Goal: Task Accomplishment & Management: Use online tool/utility

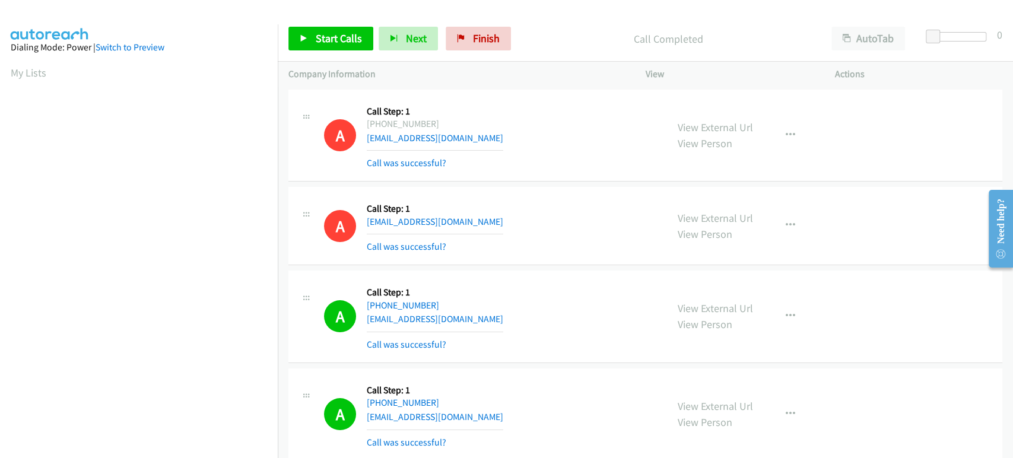
scroll to position [2855, 0]
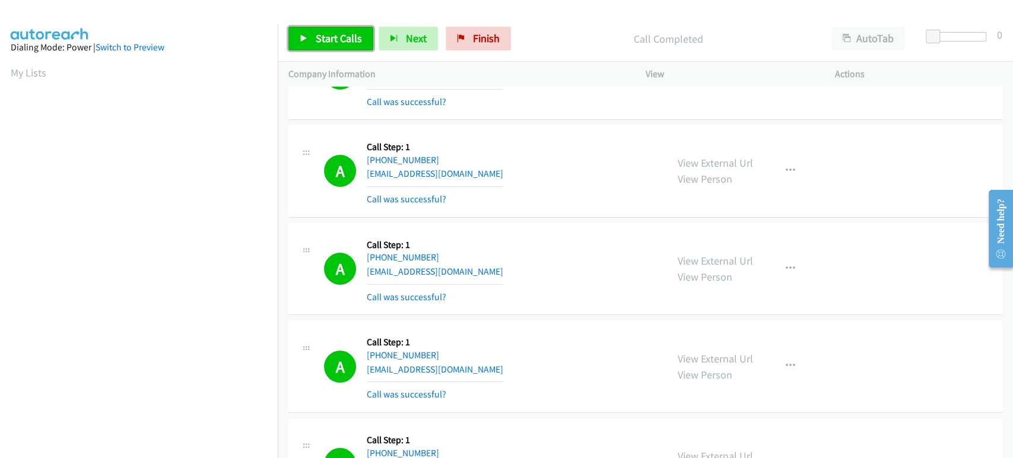
click at [317, 38] on span "Start Calls" at bounding box center [339, 38] width 46 height 14
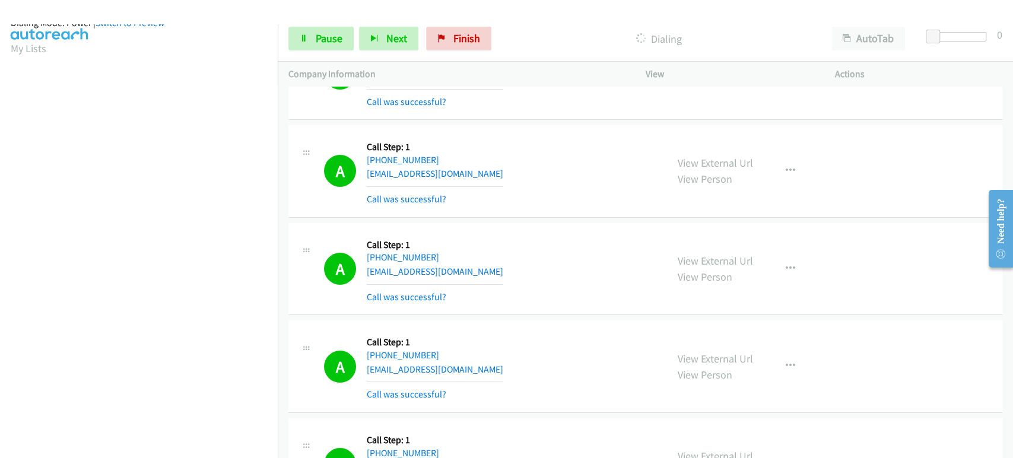
scroll to position [10, 0]
click at [329, 38] on span "Pause" at bounding box center [329, 38] width 27 height 14
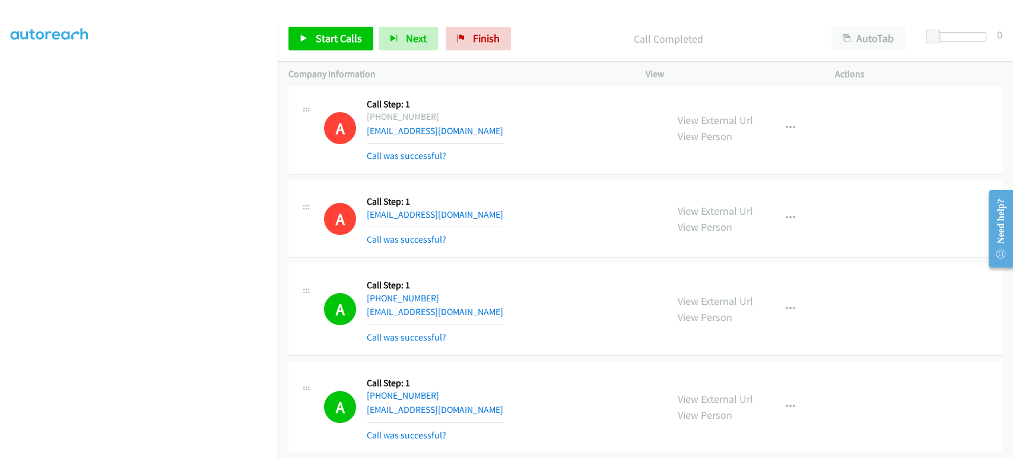
scroll to position [0, 0]
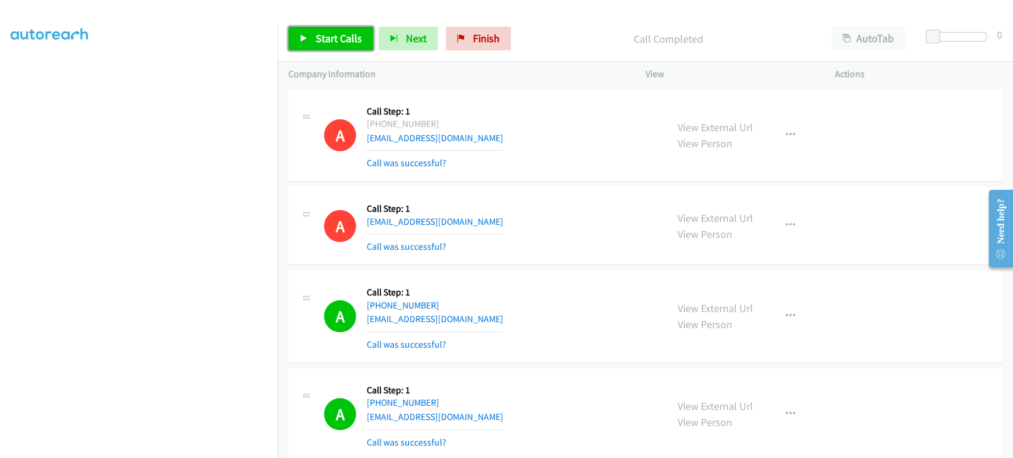
click at [334, 30] on link "Start Calls" at bounding box center [330, 39] width 85 height 24
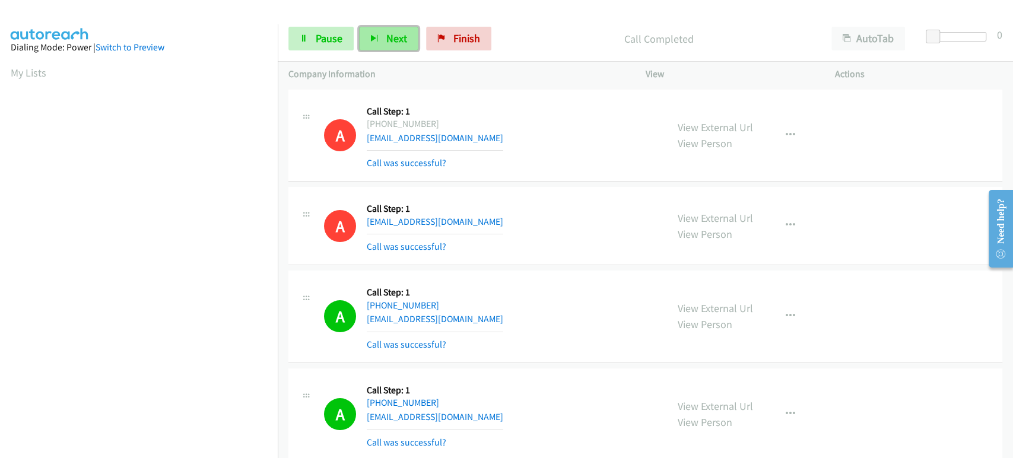
click at [382, 38] on button "Next" at bounding box center [388, 39] width 59 height 24
click at [322, 36] on span "Pause" at bounding box center [329, 38] width 27 height 14
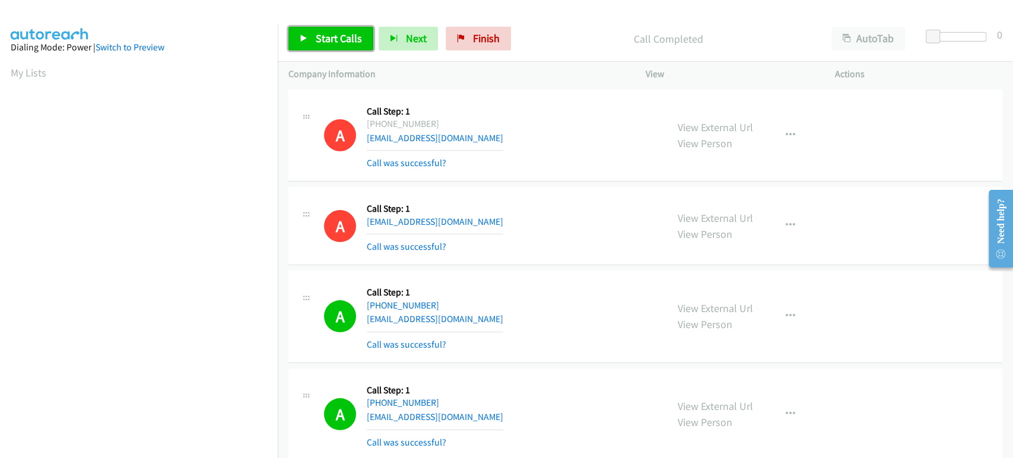
click at [329, 38] on span "Start Calls" at bounding box center [339, 38] width 46 height 14
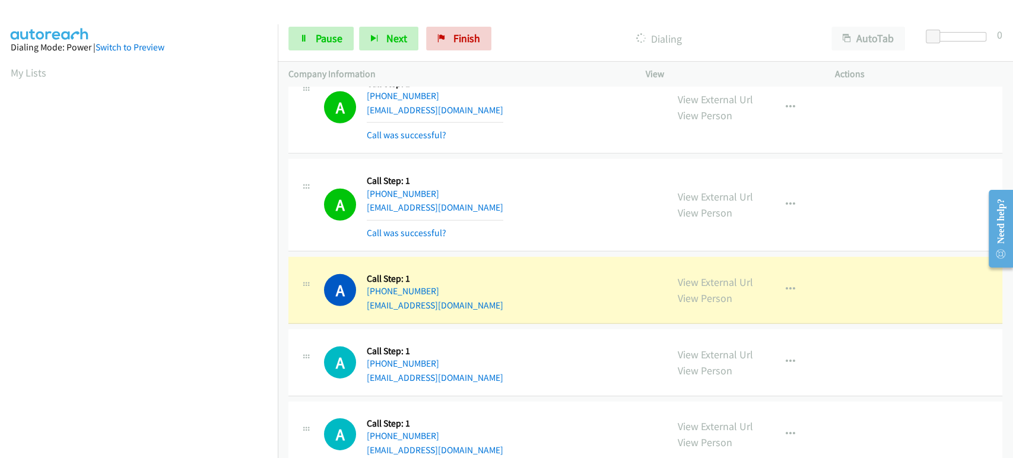
scroll to position [208, 0]
click at [779, 281] on button "button" at bounding box center [791, 290] width 32 height 24
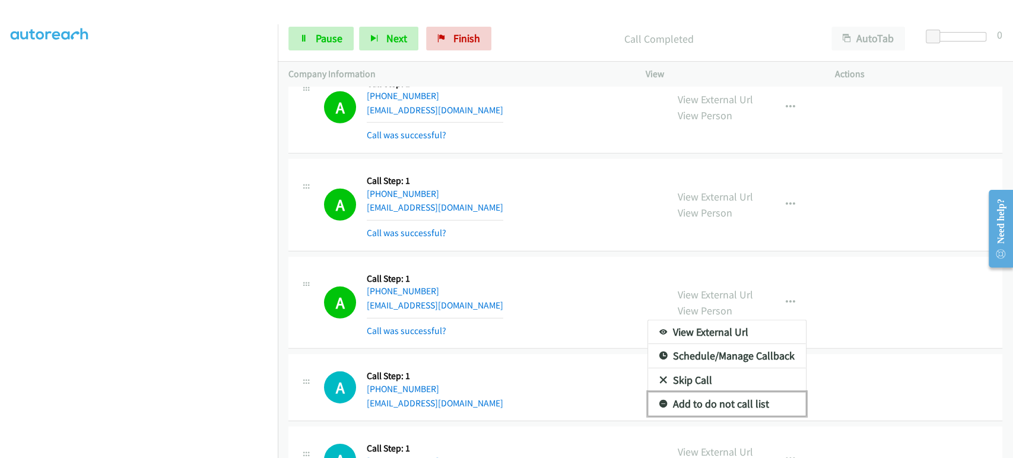
click at [749, 396] on link "Add to do not call list" at bounding box center [727, 404] width 158 height 24
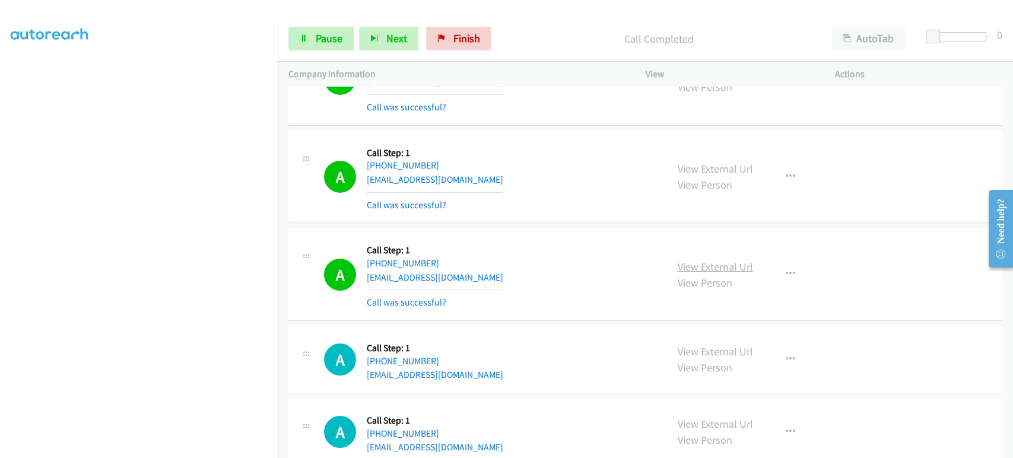
scroll to position [5738, 0]
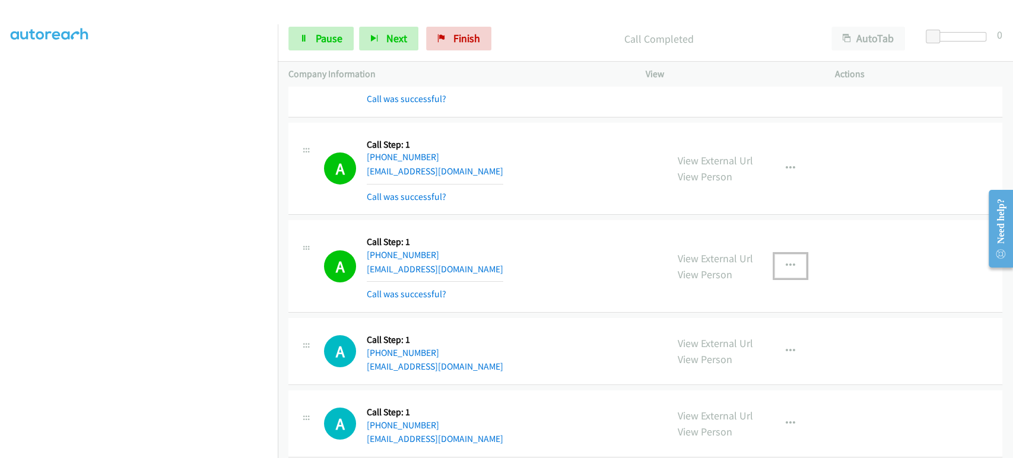
click at [786, 261] on icon "button" at bounding box center [790, 265] width 9 height 9
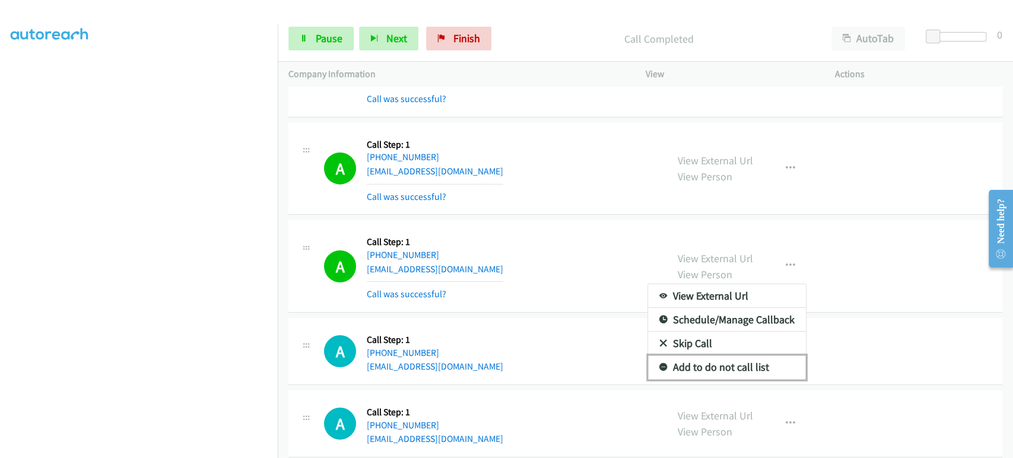
click at [734, 356] on link "Add to do not call list" at bounding box center [727, 368] width 158 height 24
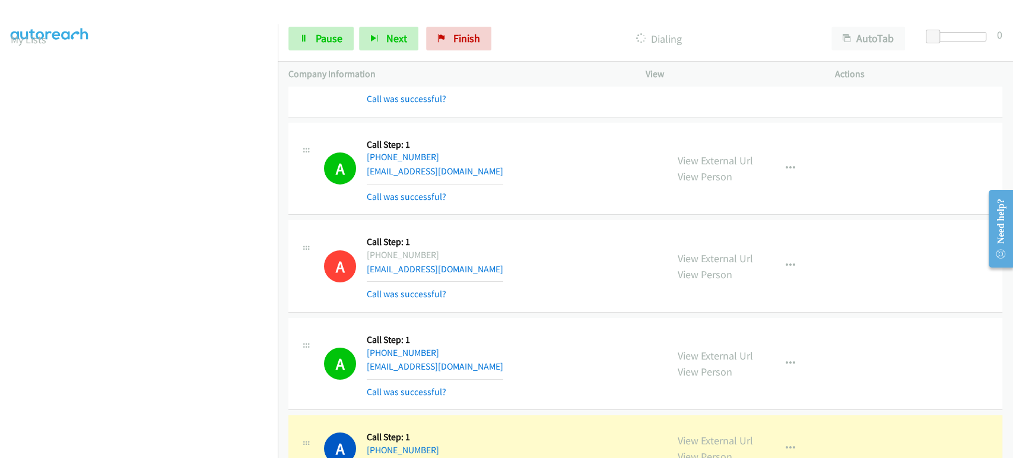
scroll to position [0, 0]
click at [330, 40] on span "Pause" at bounding box center [329, 38] width 27 height 14
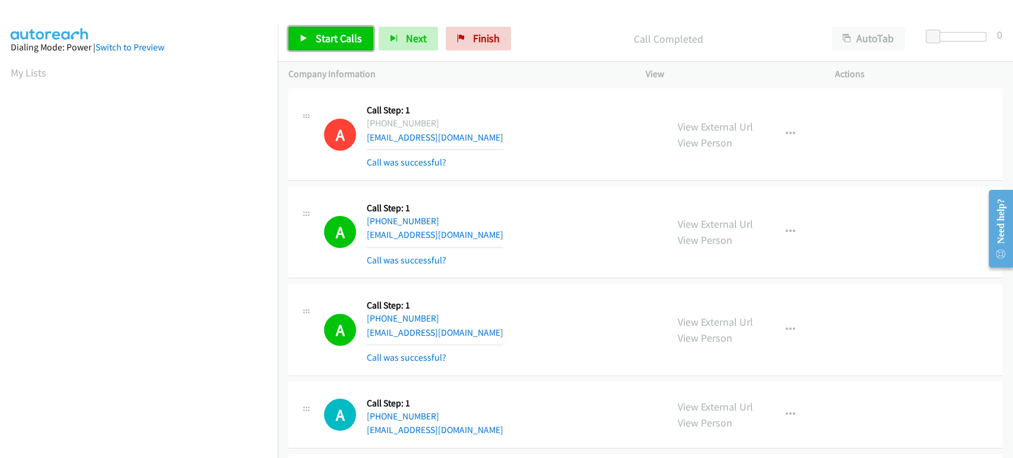
click at [316, 32] on span "Start Calls" at bounding box center [339, 38] width 46 height 14
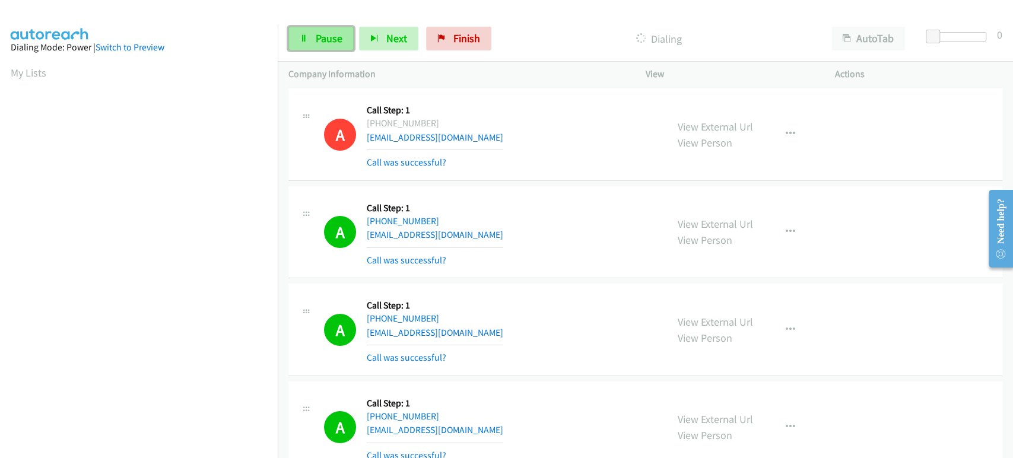
click at [331, 44] on span "Pause" at bounding box center [329, 38] width 27 height 14
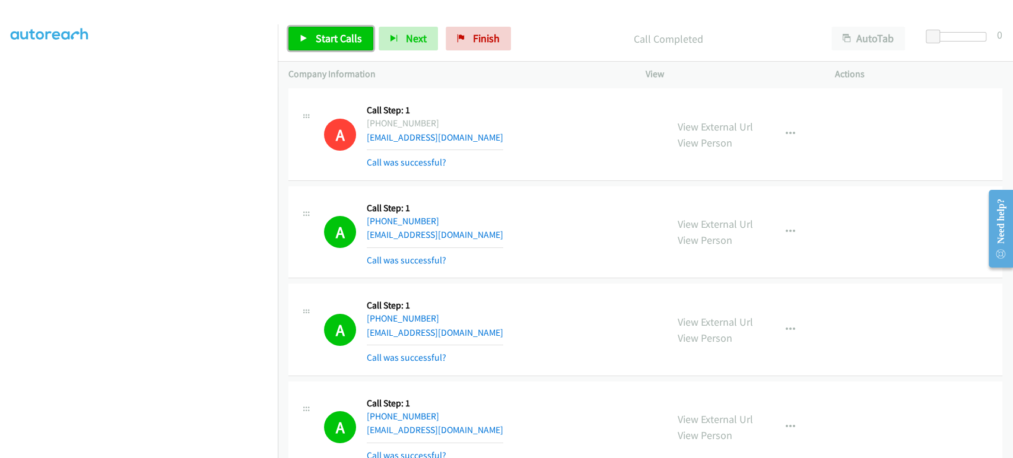
click at [332, 43] on span "Start Calls" at bounding box center [339, 38] width 46 height 14
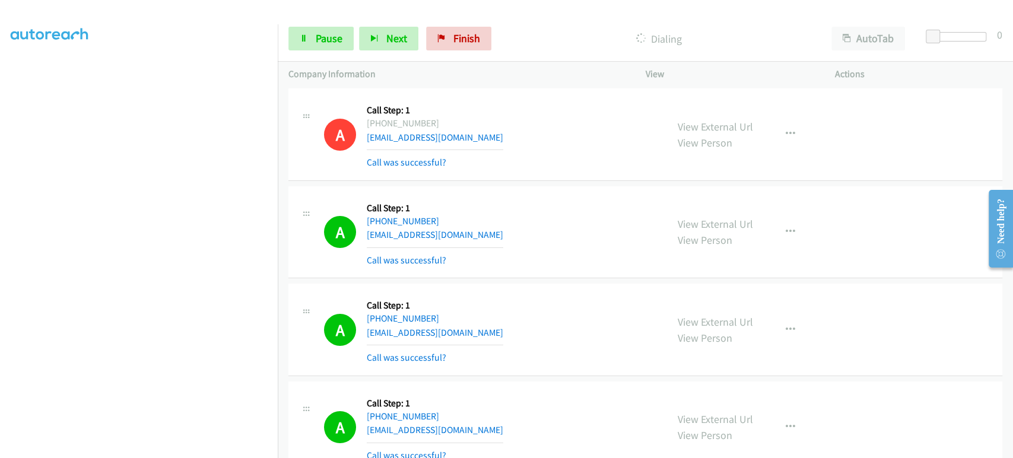
scroll to position [205, 0]
click at [324, 37] on span "Pause" at bounding box center [329, 38] width 27 height 14
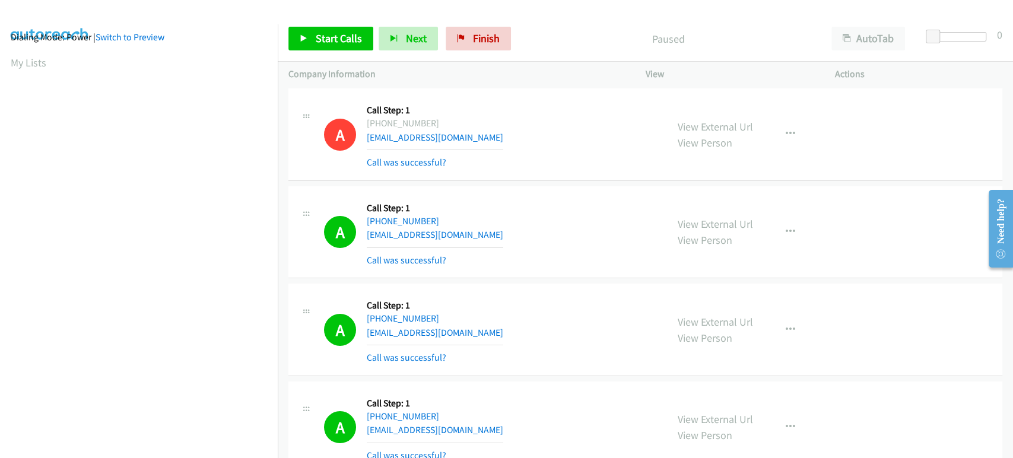
scroll to position [7, 0]
click at [307, 42] on icon at bounding box center [304, 39] width 8 height 8
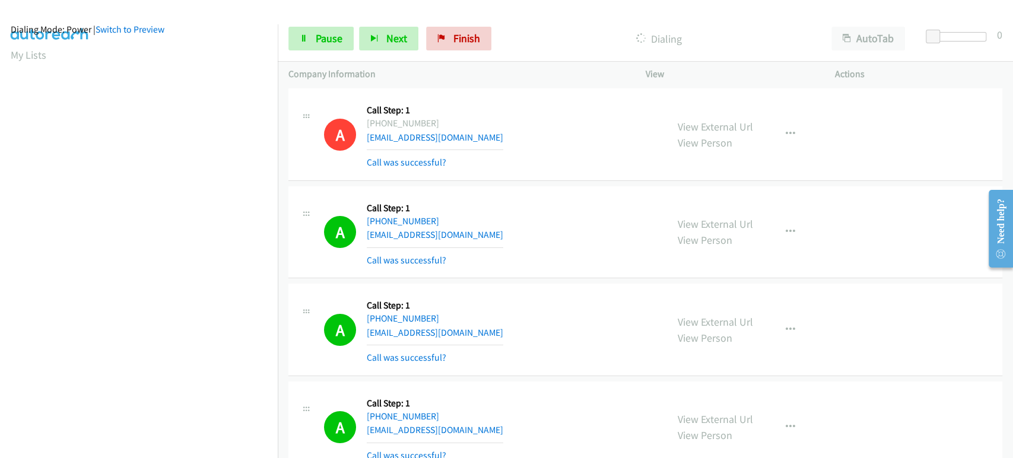
scroll to position [0, 0]
click at [313, 45] on link "Pause" at bounding box center [320, 39] width 65 height 24
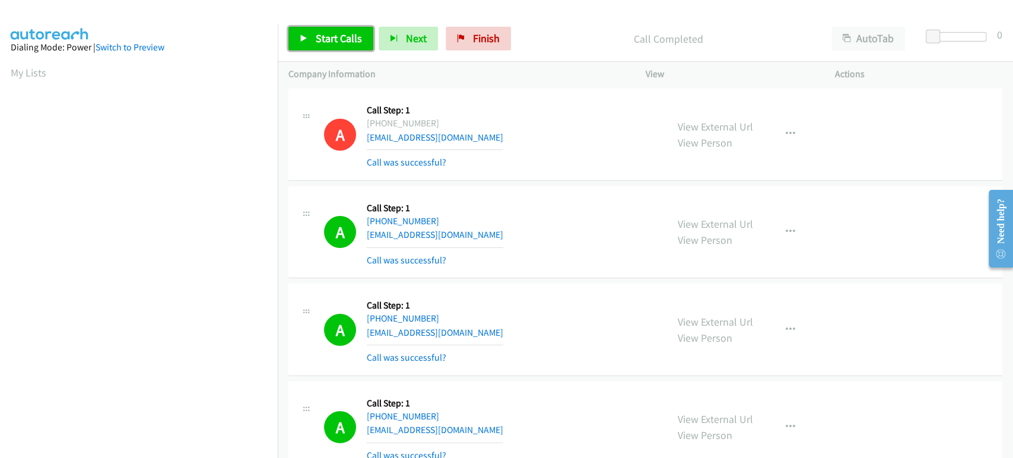
click at [330, 40] on span "Start Calls" at bounding box center [339, 38] width 46 height 14
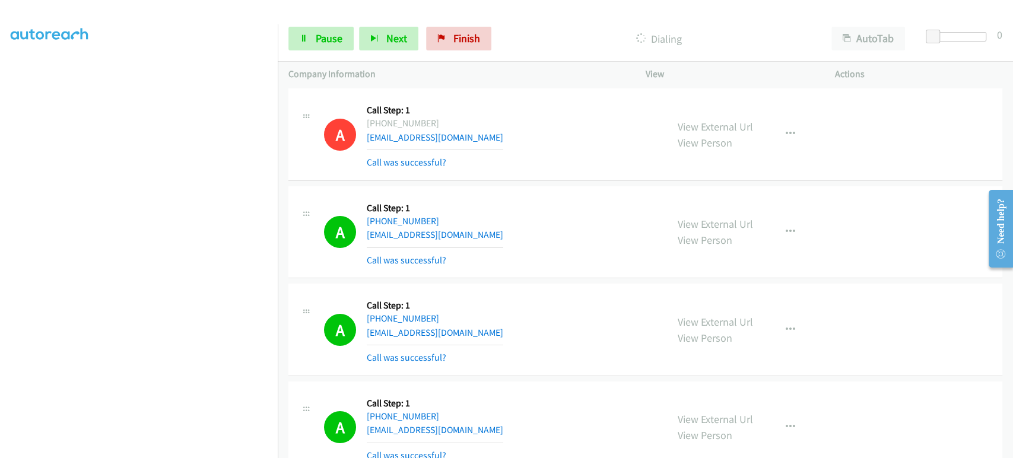
scroll to position [208, 0]
click at [309, 42] on link "Pause" at bounding box center [320, 39] width 65 height 24
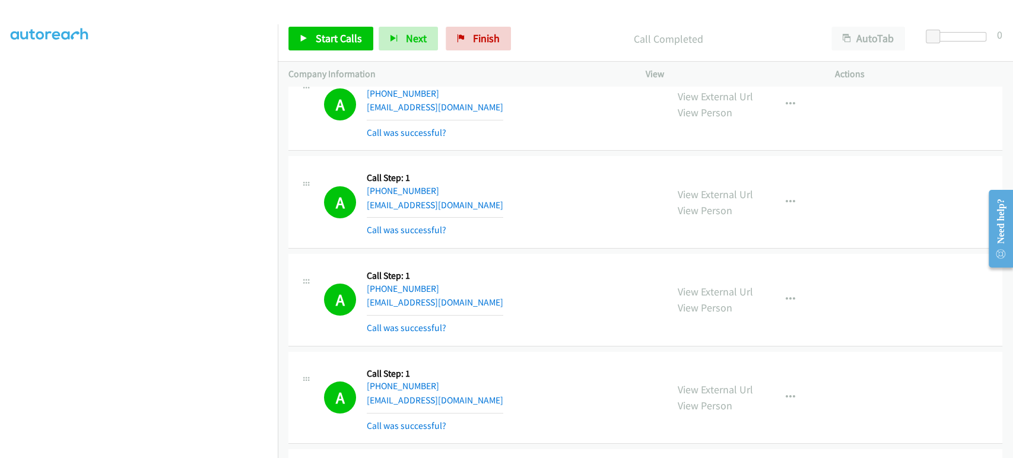
scroll to position [6002, 0]
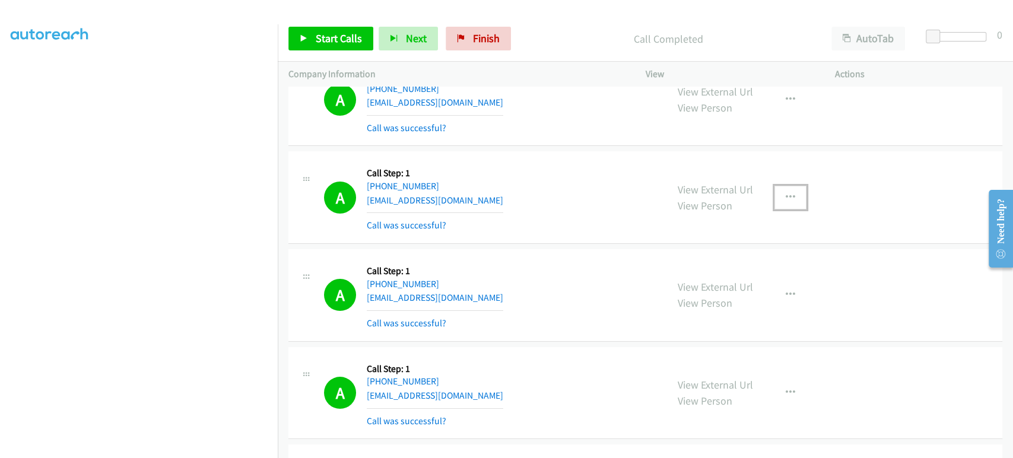
click at [788, 193] on icon "button" at bounding box center [790, 197] width 9 height 9
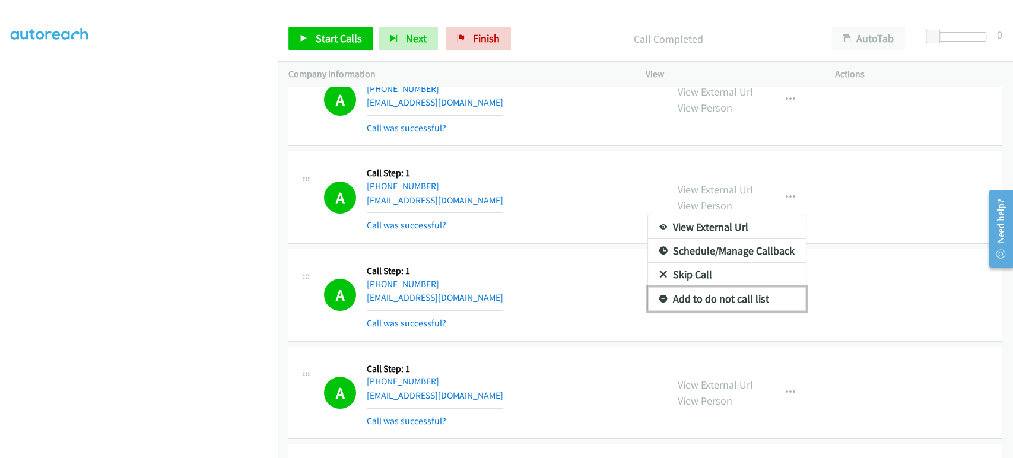
click at [736, 288] on link "Add to do not call list" at bounding box center [727, 299] width 158 height 24
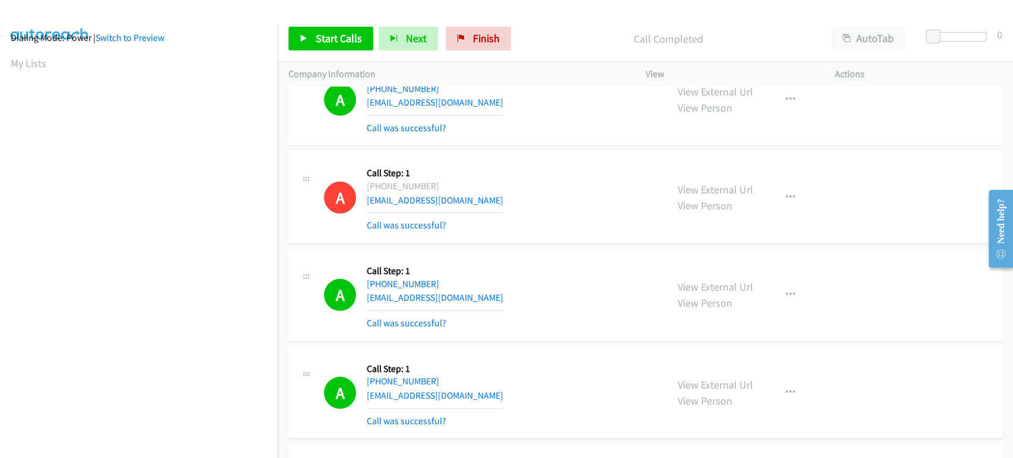
scroll to position [0, 0]
click at [324, 41] on span "Start Calls" at bounding box center [339, 38] width 46 height 14
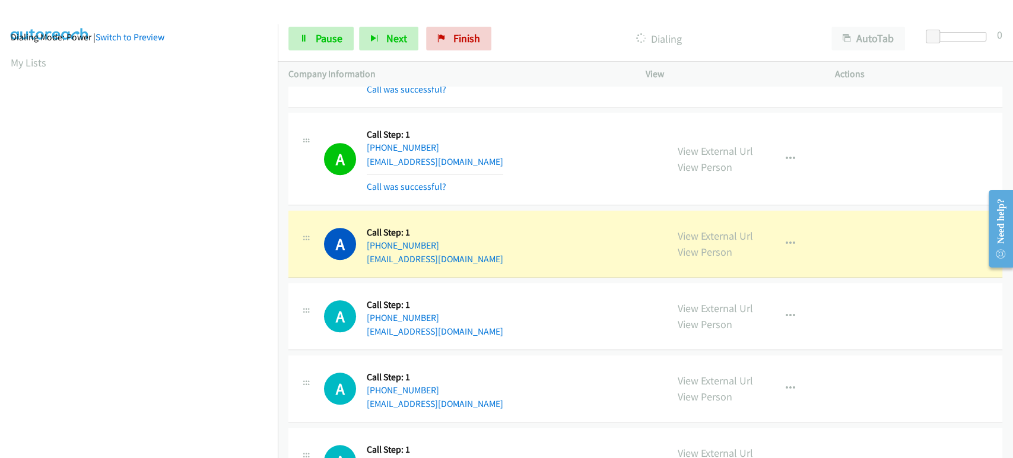
scroll to position [6727, 0]
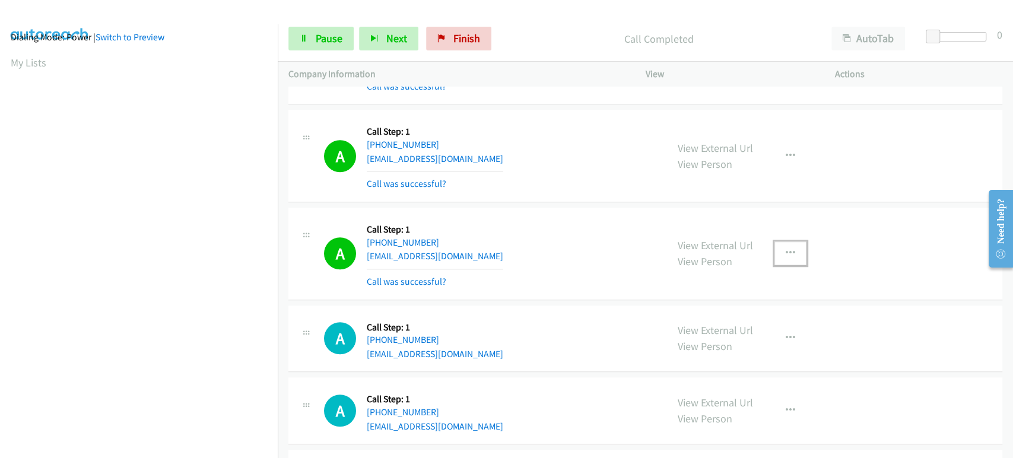
click at [786, 249] on icon "button" at bounding box center [790, 253] width 9 height 9
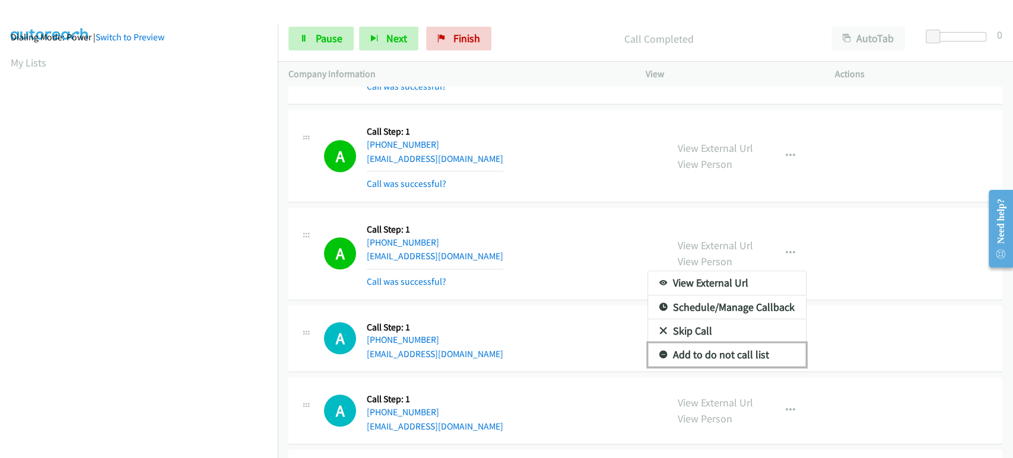
click at [715, 343] on link "Add to do not call list" at bounding box center [727, 355] width 158 height 24
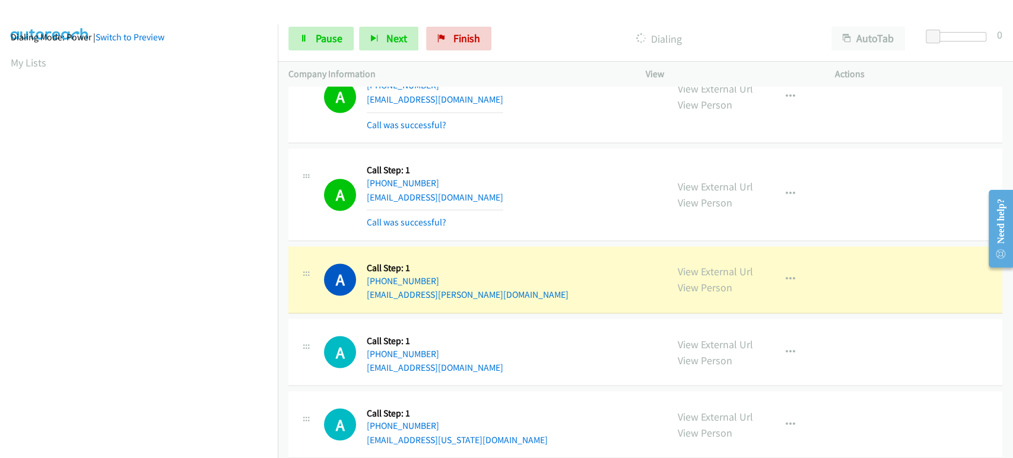
scroll to position [7321, 0]
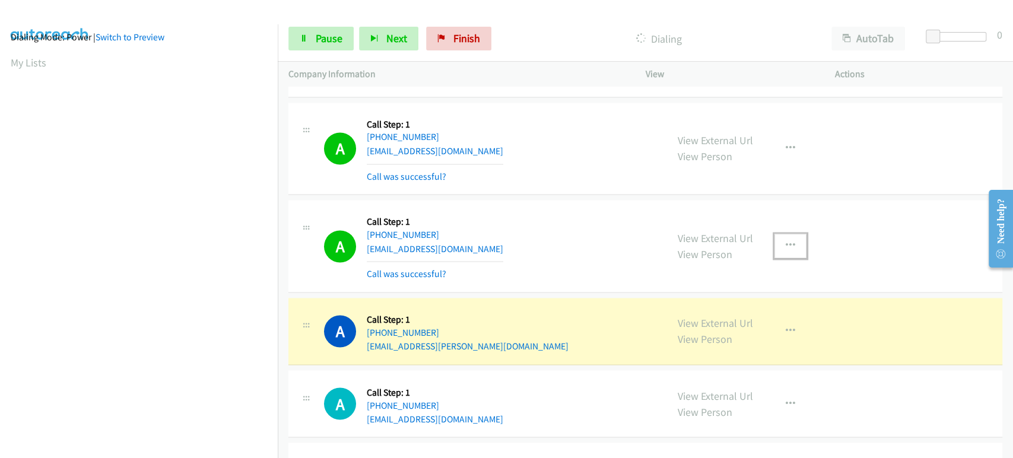
click at [786, 241] on icon "button" at bounding box center [790, 245] width 9 height 9
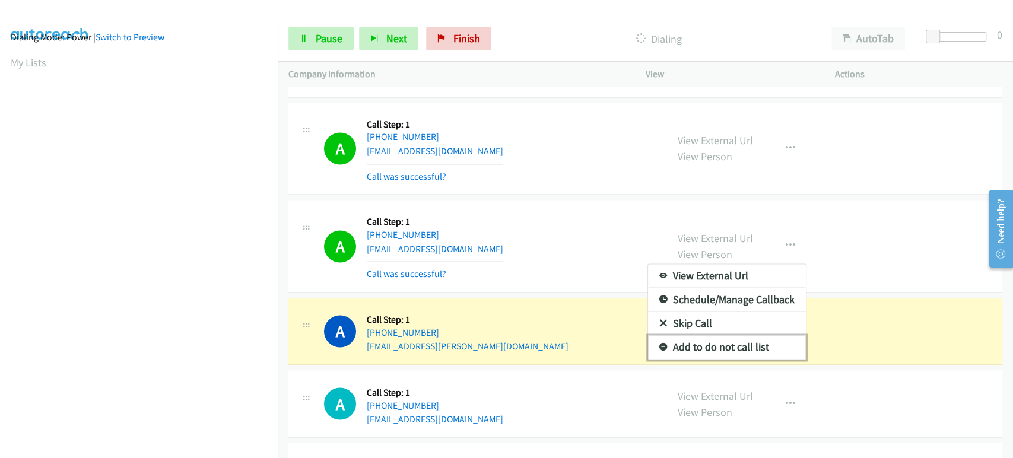
click at [733, 335] on link "Add to do not call list" at bounding box center [727, 347] width 158 height 24
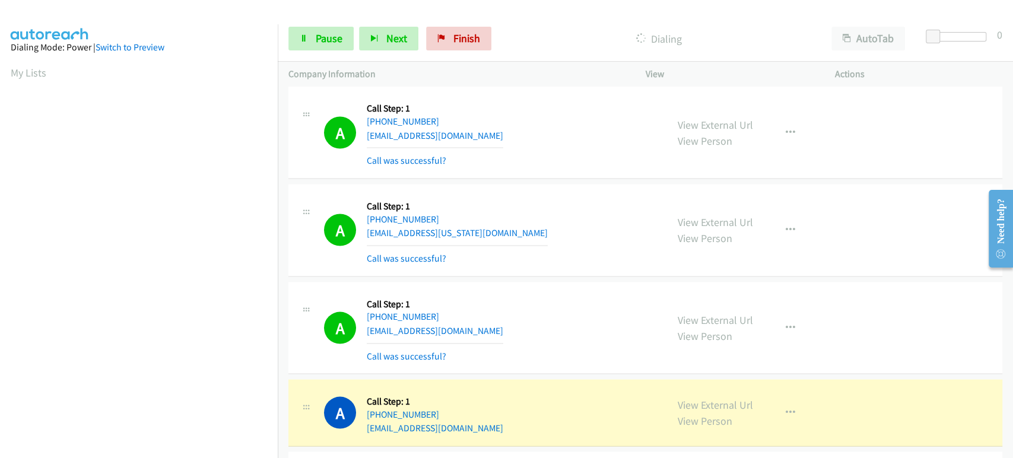
scroll to position [7650, 0]
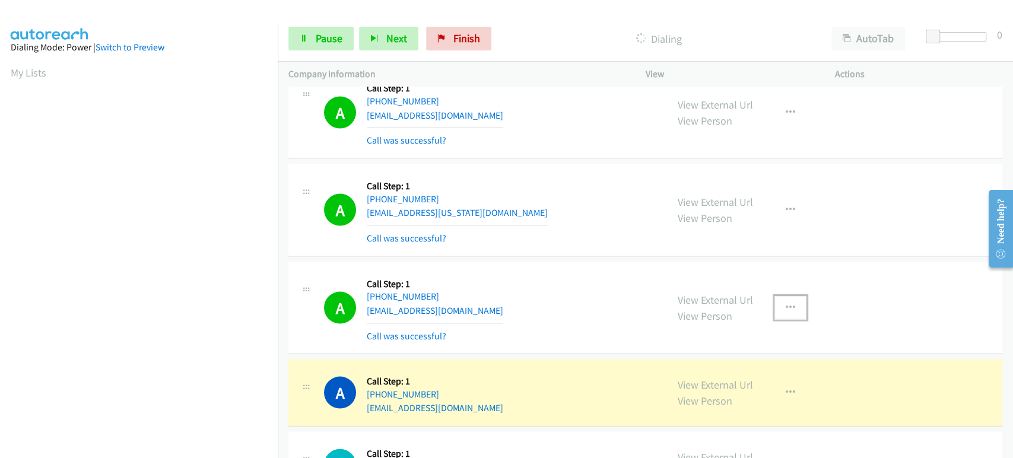
click at [786, 303] on icon "button" at bounding box center [790, 307] width 9 height 9
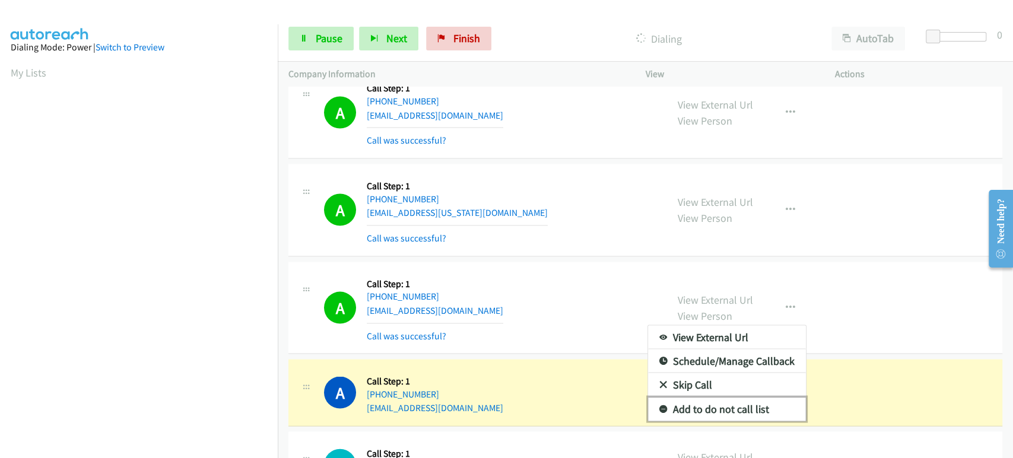
click at [721, 397] on link "Add to do not call list" at bounding box center [727, 409] width 158 height 24
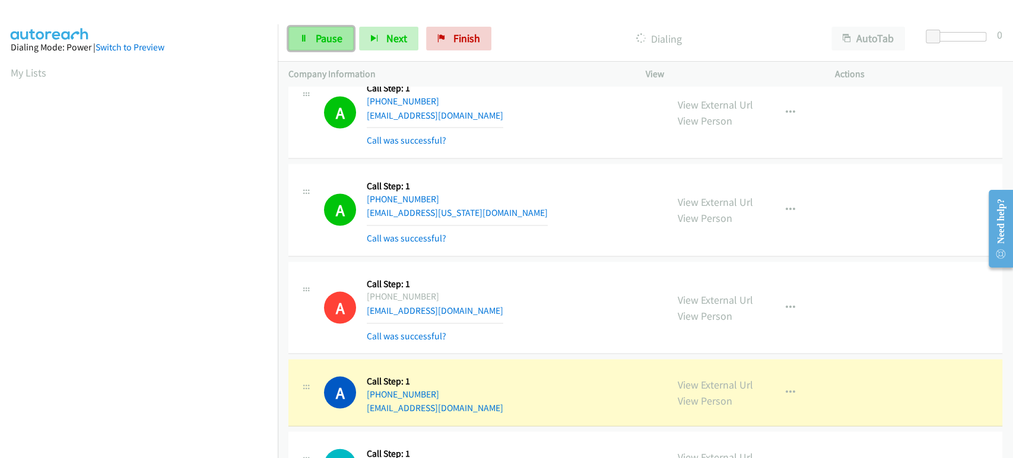
click at [307, 29] on link "Pause" at bounding box center [320, 39] width 65 height 24
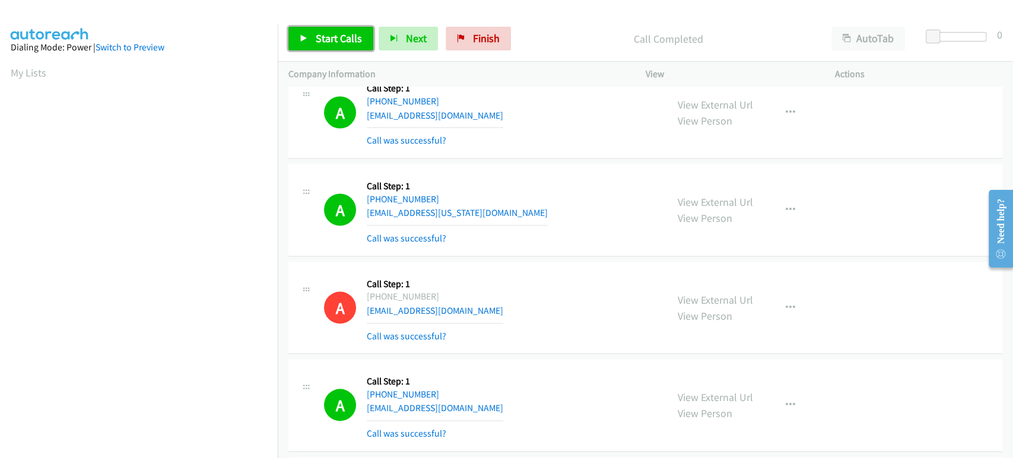
click at [332, 33] on span "Start Calls" at bounding box center [339, 38] width 46 height 14
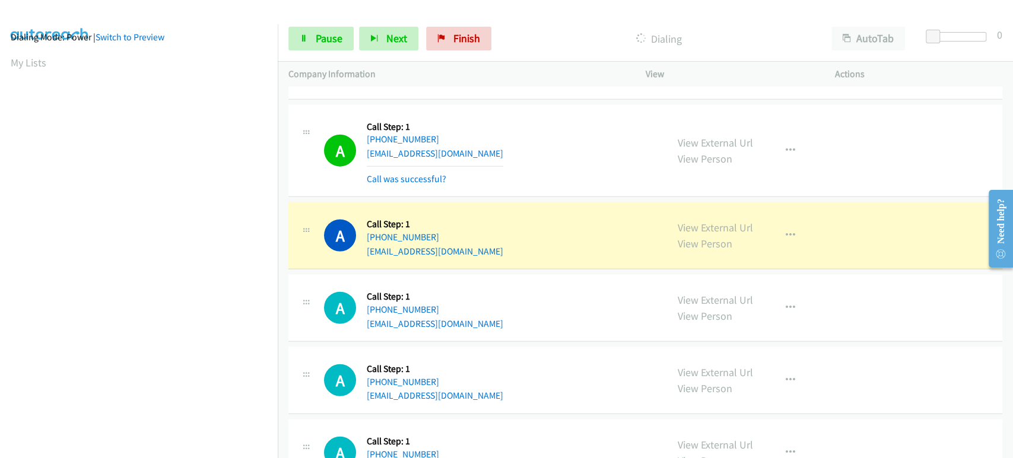
scroll to position [7980, 0]
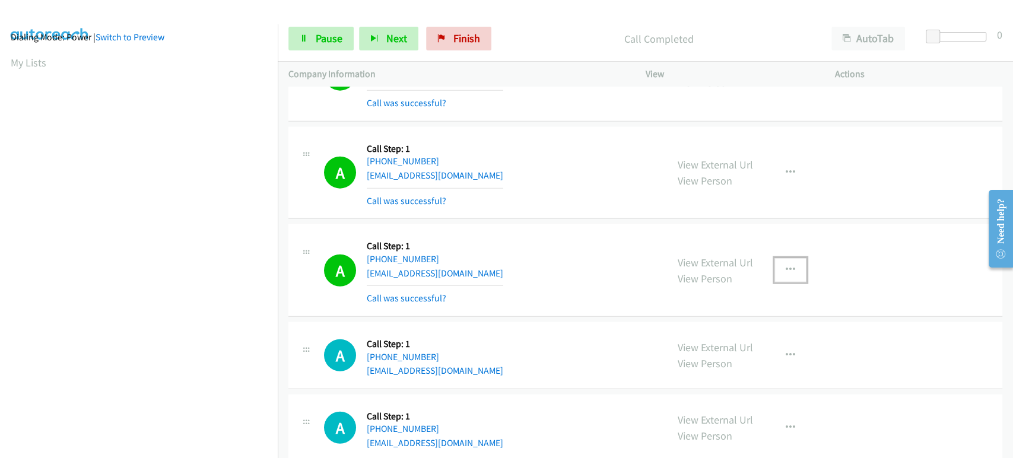
click at [788, 265] on icon "button" at bounding box center [790, 269] width 9 height 9
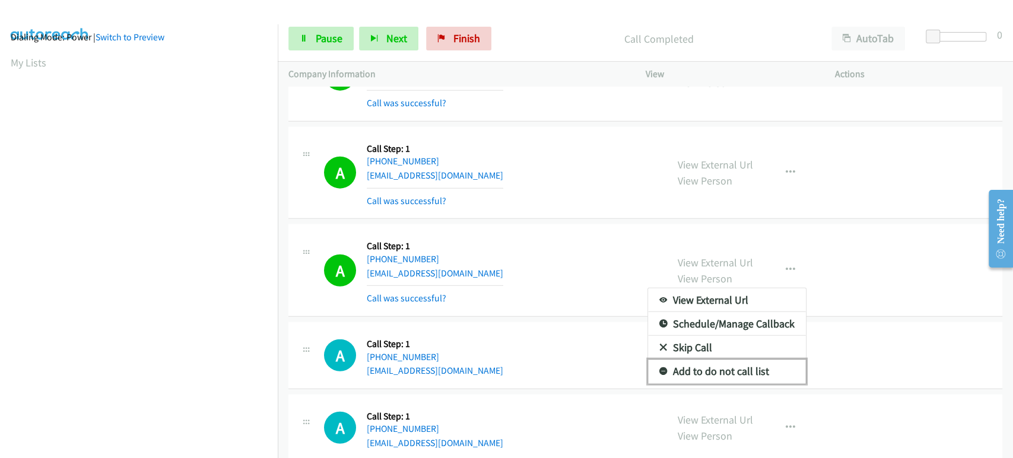
click at [727, 360] on link "Add to do not call list" at bounding box center [727, 372] width 158 height 24
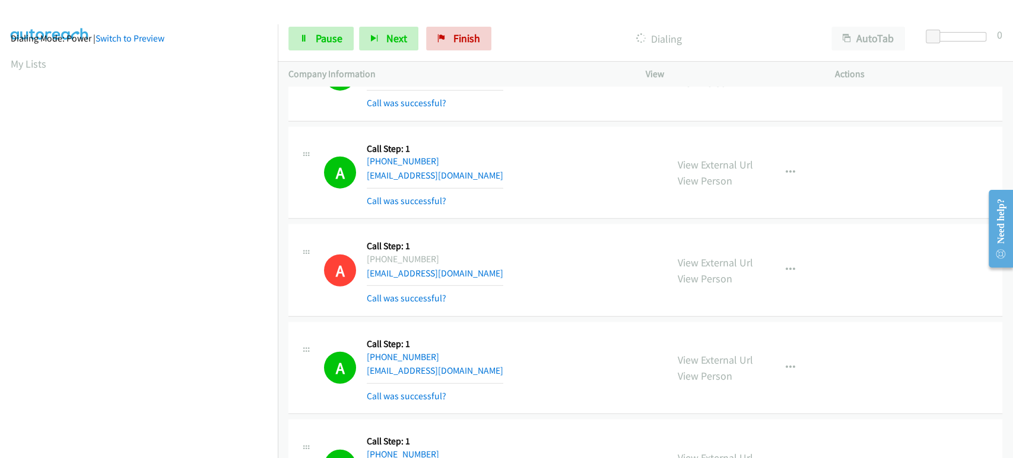
scroll to position [7, 0]
click at [308, 32] on link "Pause" at bounding box center [320, 39] width 65 height 24
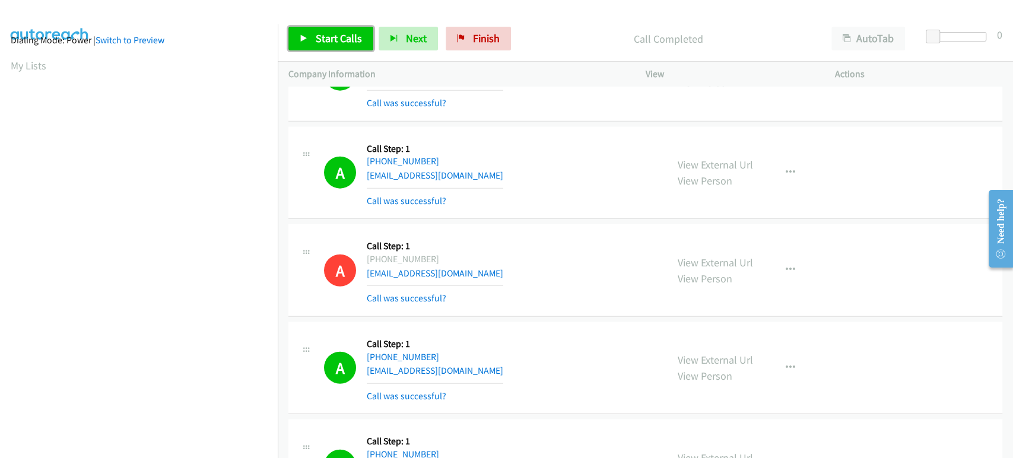
click at [332, 41] on span "Start Calls" at bounding box center [339, 38] width 46 height 14
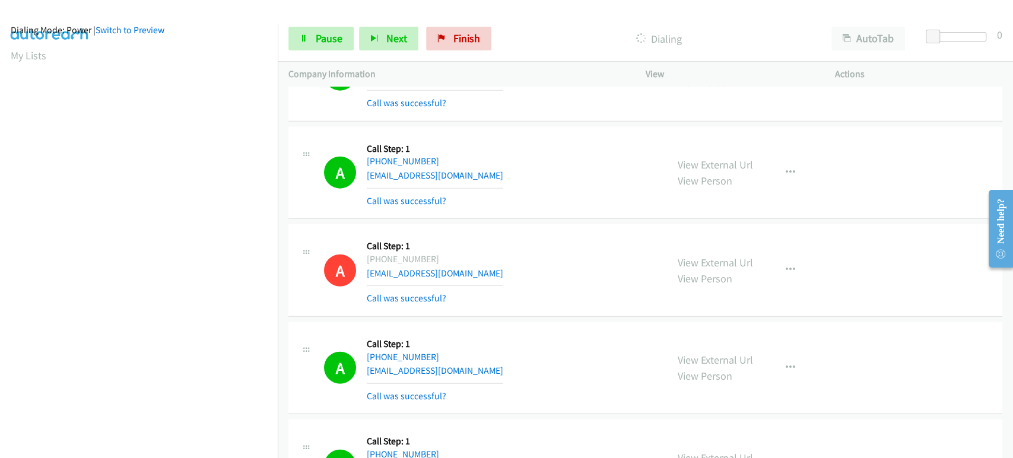
scroll to position [0, 0]
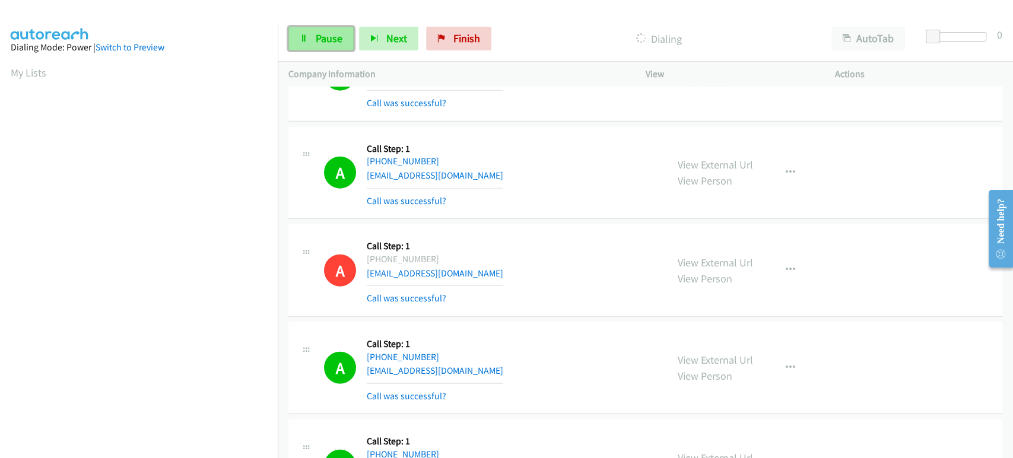
click at [329, 36] on span "Pause" at bounding box center [329, 38] width 27 height 14
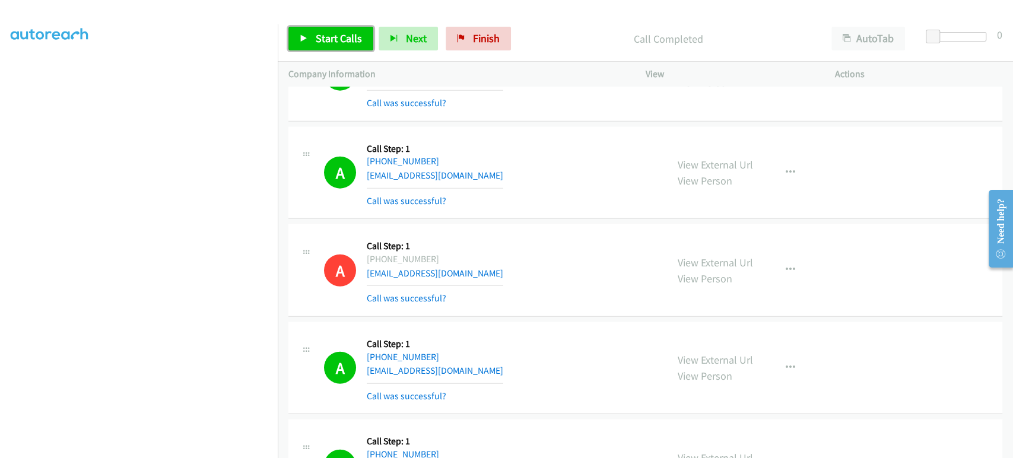
click at [318, 35] on span "Start Calls" at bounding box center [339, 38] width 46 height 14
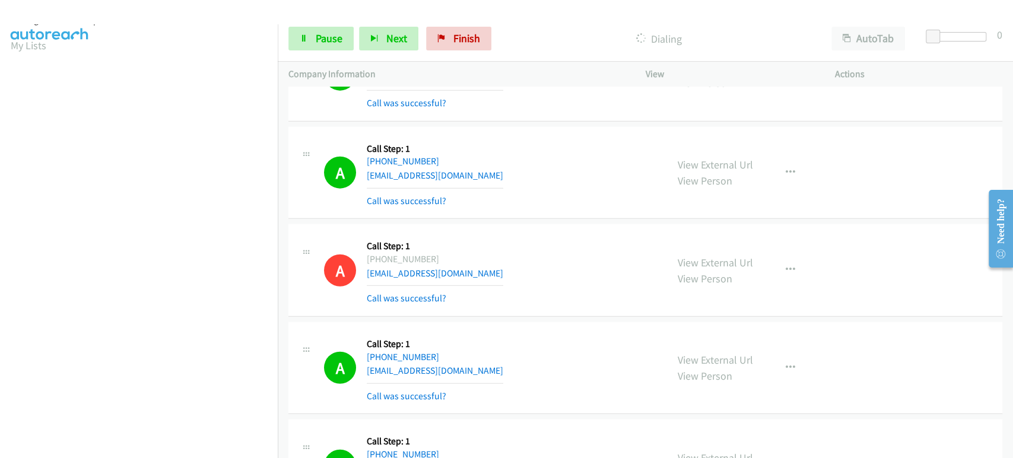
scroll to position [0, 0]
click at [314, 48] on link "Pause" at bounding box center [320, 39] width 65 height 24
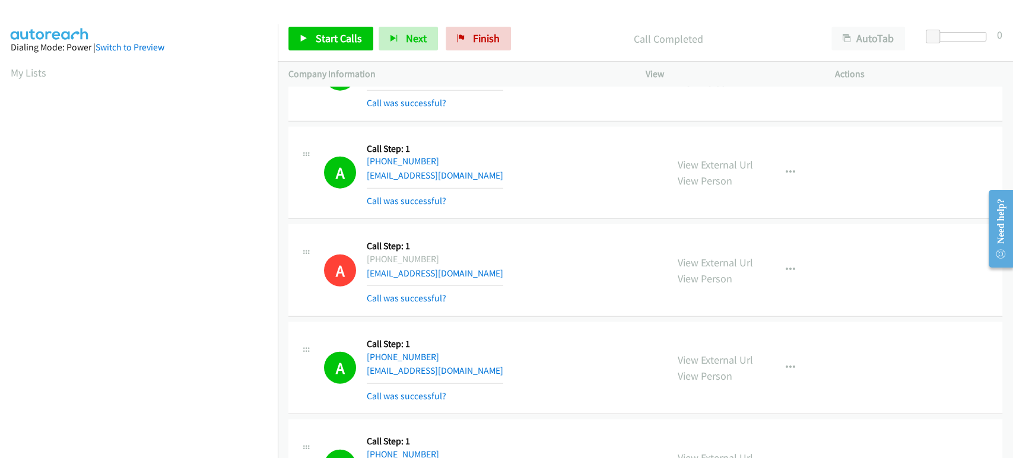
scroll to position [208, 0]
click at [329, 42] on span "Start Calls" at bounding box center [339, 38] width 46 height 14
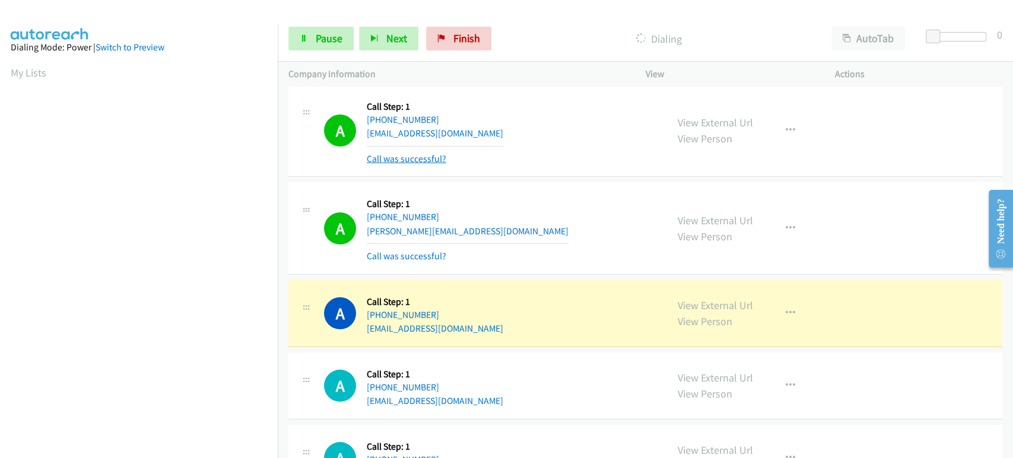
scroll to position [9102, 0]
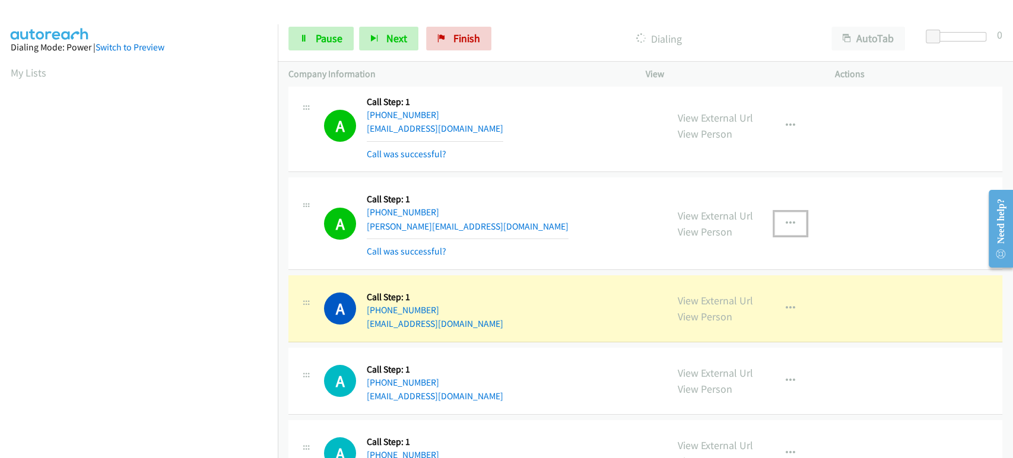
click at [787, 212] on button "button" at bounding box center [791, 224] width 32 height 24
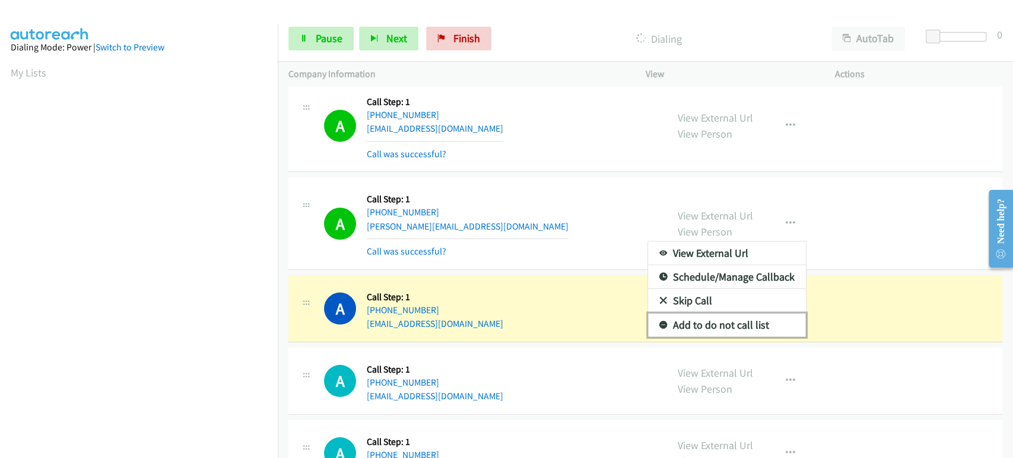
click at [693, 313] on link "Add to do not call list" at bounding box center [727, 325] width 158 height 24
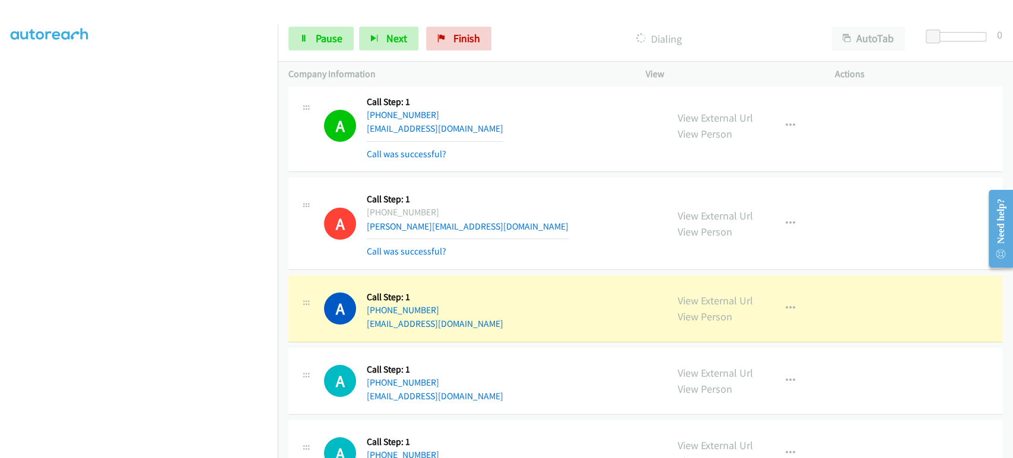
scroll to position [0, 0]
click at [309, 49] on link "Pause" at bounding box center [320, 39] width 65 height 24
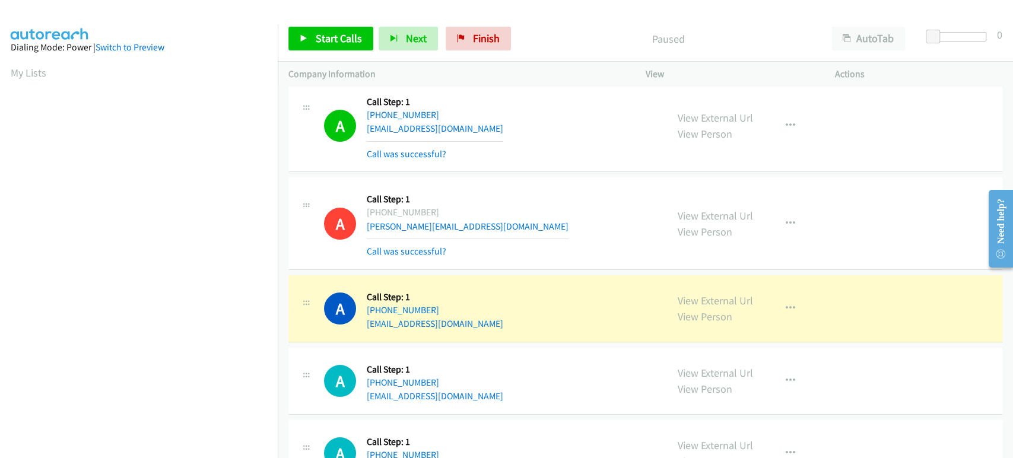
scroll to position [208, 0]
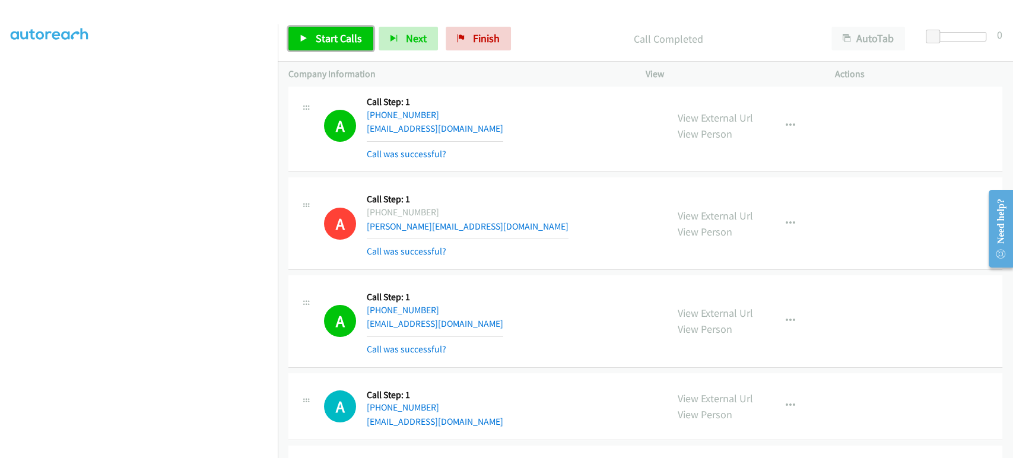
click at [301, 37] on icon at bounding box center [304, 39] width 8 height 8
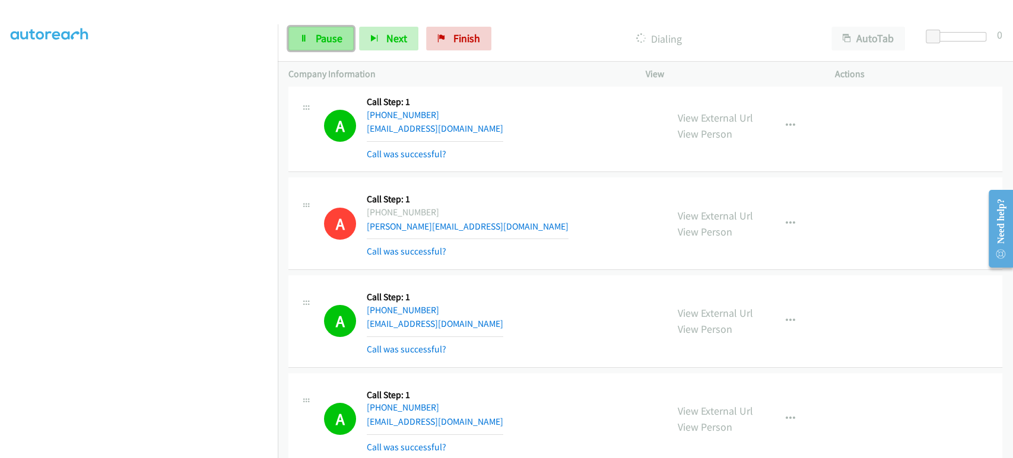
click at [325, 33] on span "Pause" at bounding box center [329, 38] width 27 height 14
